Goal: Check status

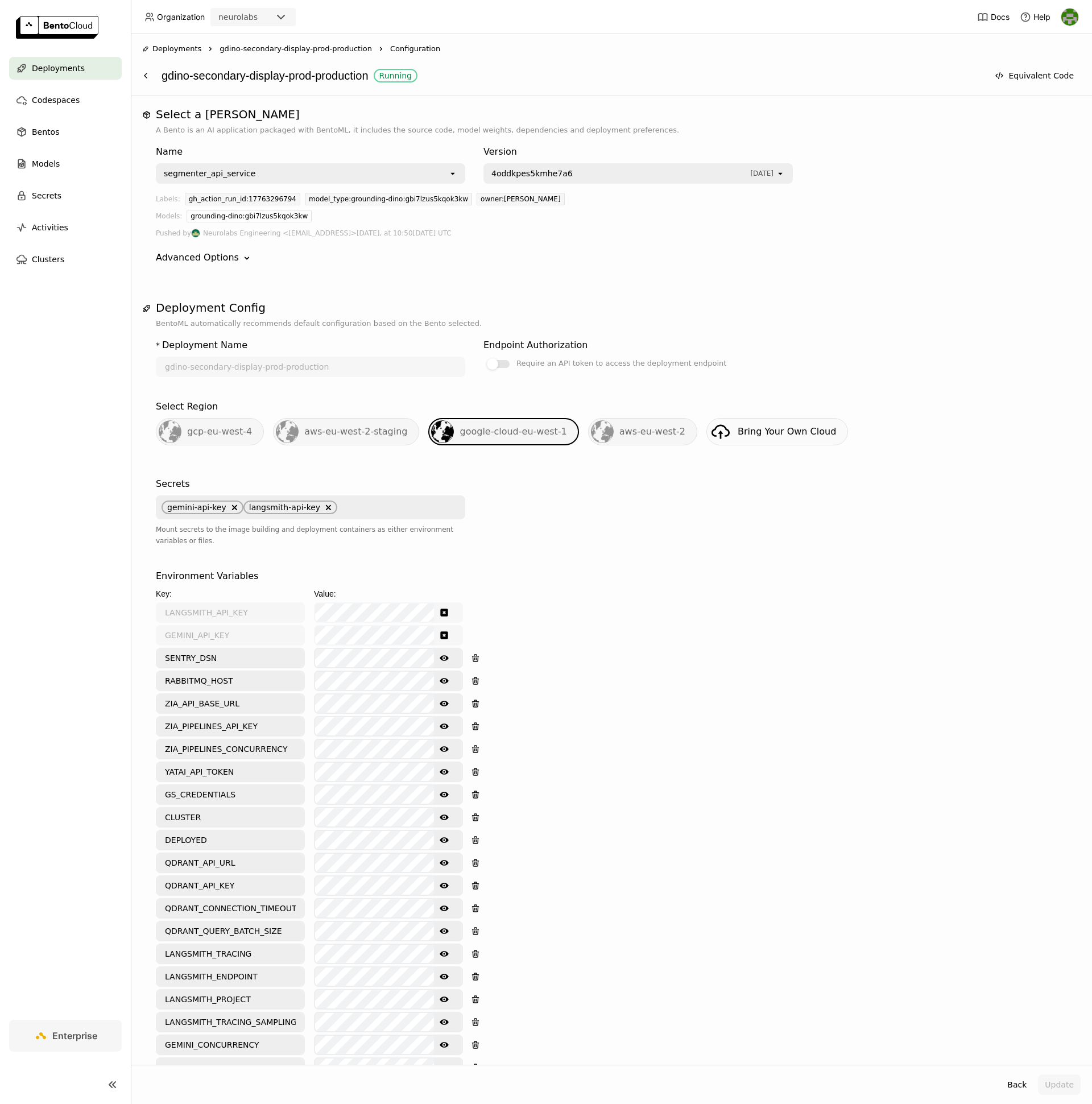
click at [321, 73] on div "gdino-secondary-display-prod-production Running" at bounding box center [572, 76] width 821 height 22
click at [301, 46] on span "gdino-secondary-display-prod-production" at bounding box center [296, 49] width 153 height 12
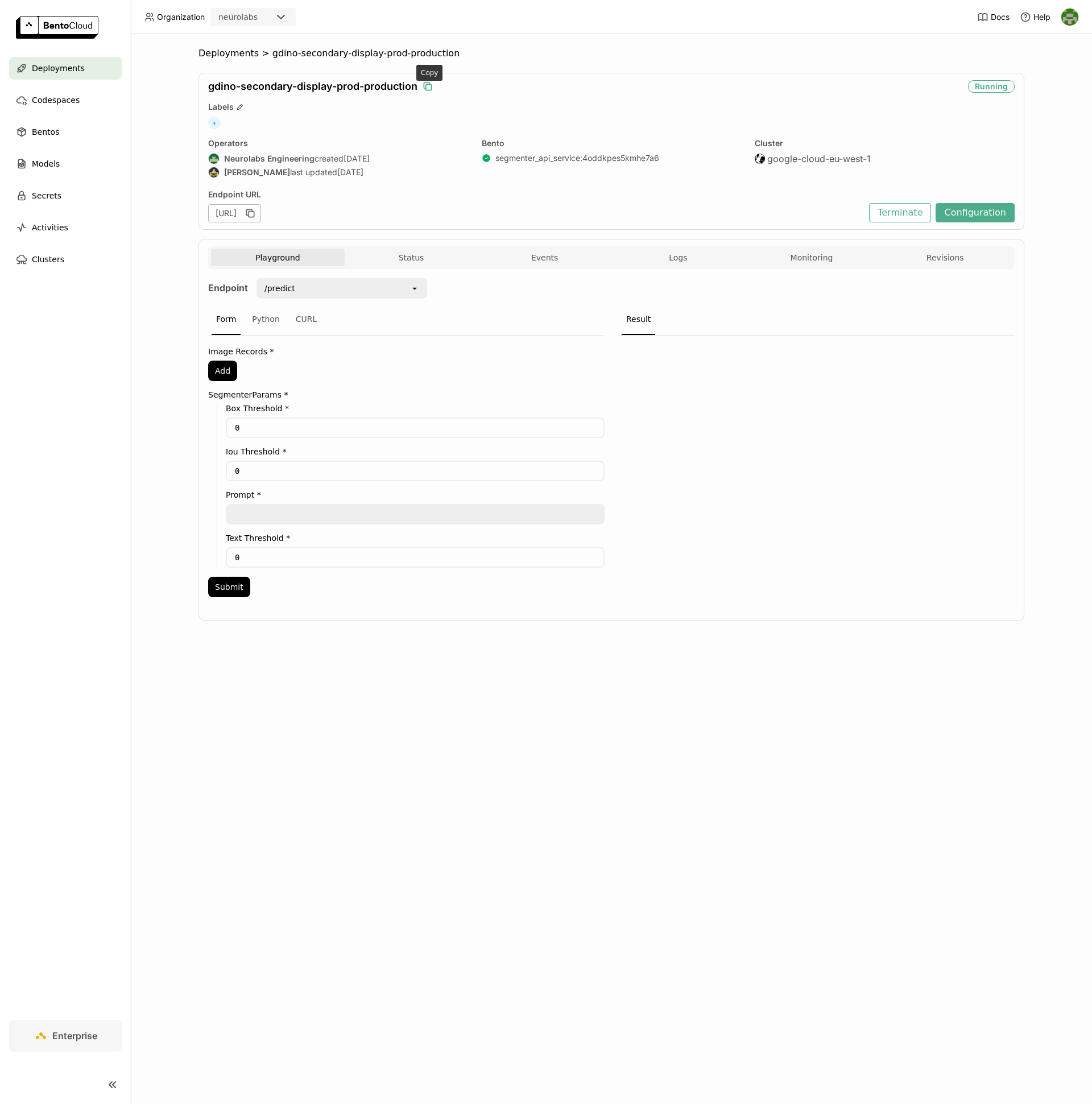
click at [427, 87] on icon "button" at bounding box center [428, 86] width 12 height 12
click at [413, 269] on div "Playground Status Events Logs Monitoring Revisions" at bounding box center [611, 259] width 801 height 20
click at [415, 262] on button "Status" at bounding box center [411, 257] width 133 height 17
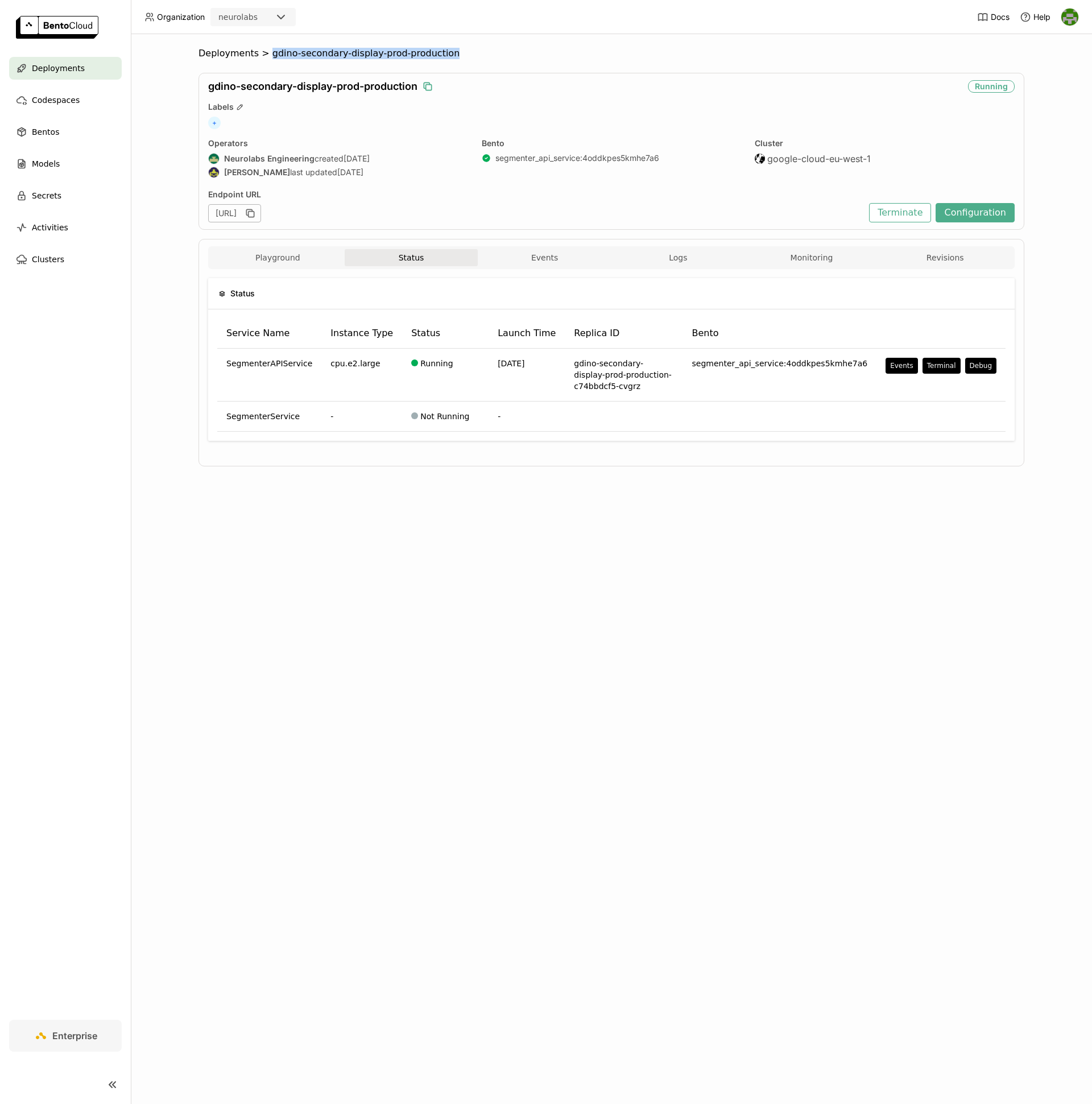
drag, startPoint x: 462, startPoint y: 58, endPoint x: 264, endPoint y: 55, distance: 198.0
click at [264, 55] on ol "Deployments > gdino-secondary-display-prod-production" at bounding box center [612, 53] width 826 height 12
copy span "gdino-secondary-display-prod-production"
